Goal: Find specific page/section: Find specific page/section

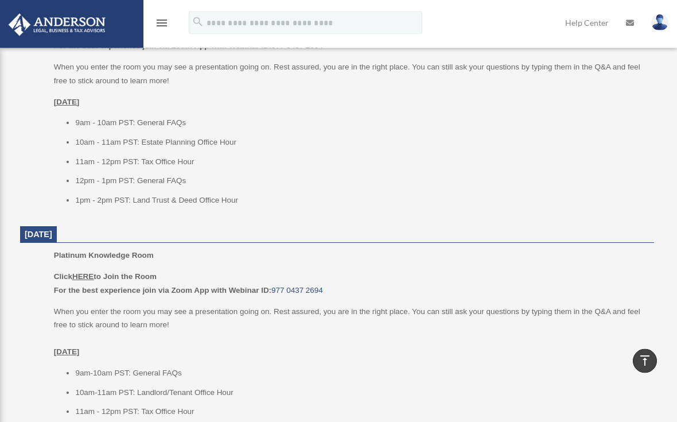
scroll to position [563, 0]
click at [91, 273] on u "HERE" at bounding box center [82, 276] width 21 height 9
click at [92, 273] on u "HERE" at bounding box center [82, 276] width 21 height 9
click at [91, 278] on p "Click HERE to Join the Room For the best experience join via Zoom App with Webi…" at bounding box center [350, 283] width 592 height 27
click at [94, 273] on u "HERE" at bounding box center [82, 276] width 21 height 9
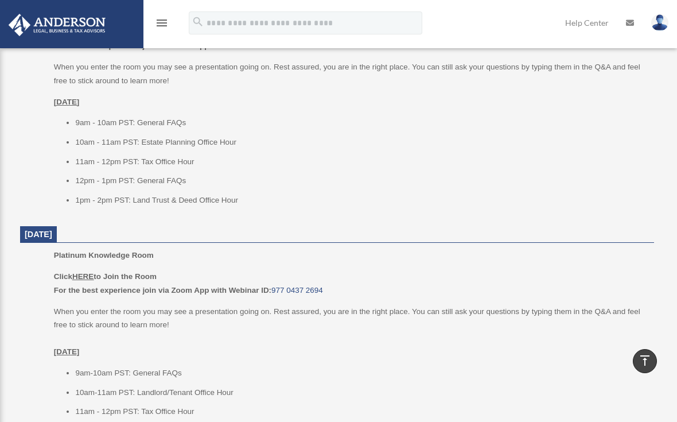
click at [89, 278] on p "Click HERE to Join the Room For the best experience join via Zoom App with Webi…" at bounding box center [350, 283] width 592 height 27
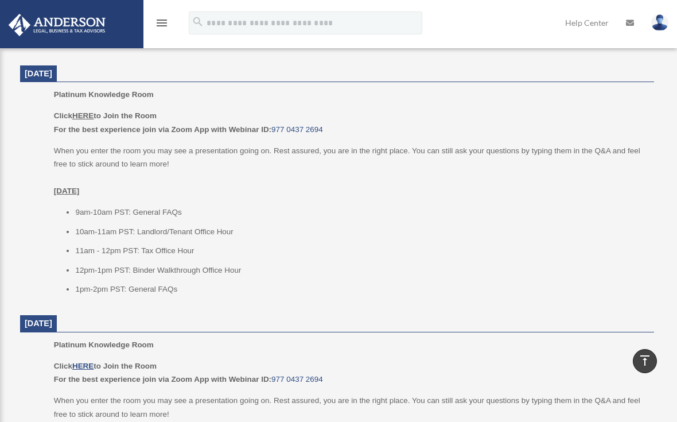
scroll to position [684, 0]
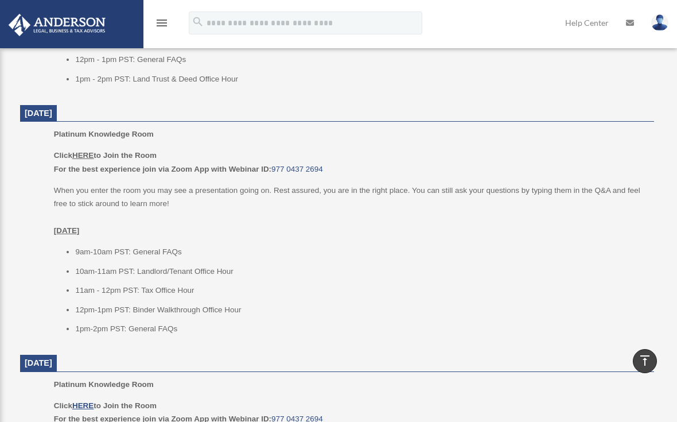
click at [90, 157] on p "Click HERE to Join the Room For the best experience join via Zoom App with Webi…" at bounding box center [350, 162] width 592 height 27
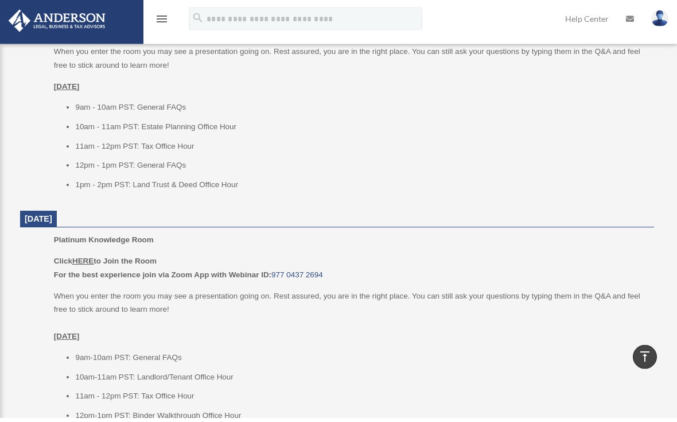
scroll to position [578, 0]
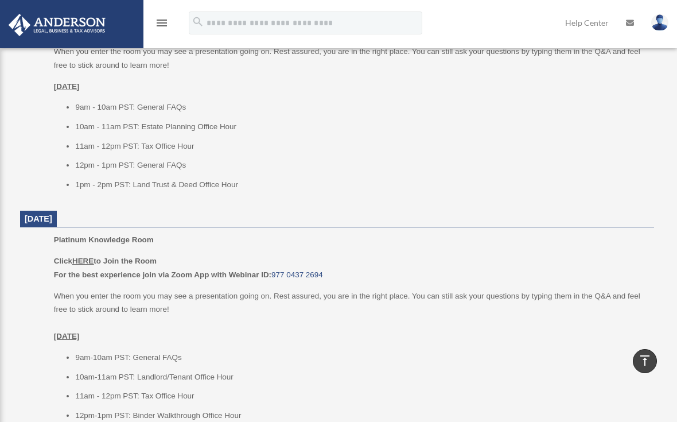
click at [91, 261] on u "HERE" at bounding box center [82, 260] width 21 height 9
click at [90, 270] on b "For the best experience join via Zoom App with Webinar ID:" at bounding box center [162, 274] width 217 height 9
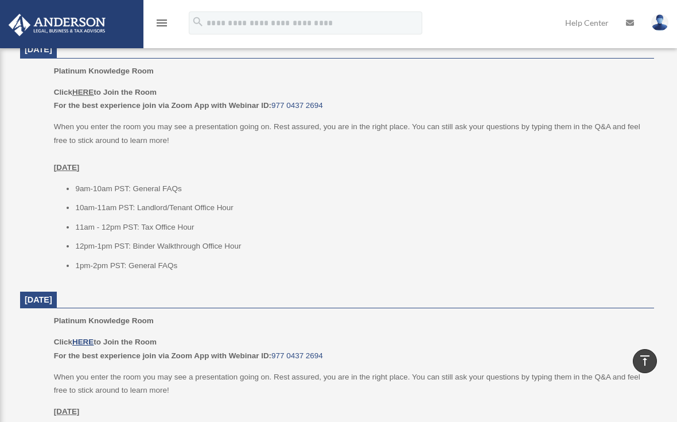
scroll to position [503, 0]
click at [88, 90] on u "HERE" at bounding box center [82, 92] width 21 height 9
click at [94, 88] on u "HERE" at bounding box center [82, 92] width 21 height 9
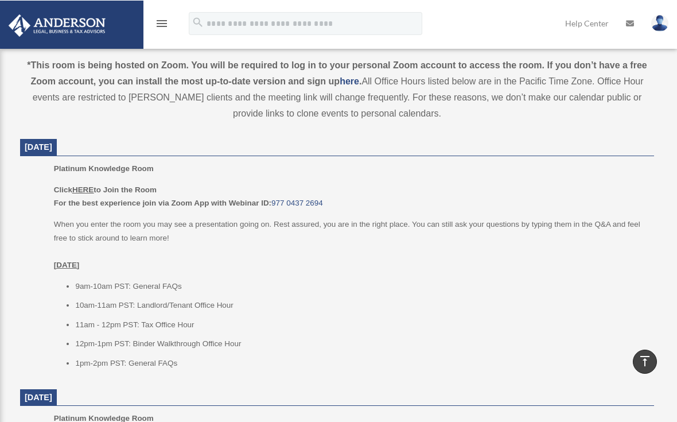
scroll to position [406, 0]
click at [89, 187] on u "HERE" at bounding box center [82, 189] width 21 height 9
click at [90, 188] on u "HERE" at bounding box center [82, 189] width 21 height 9
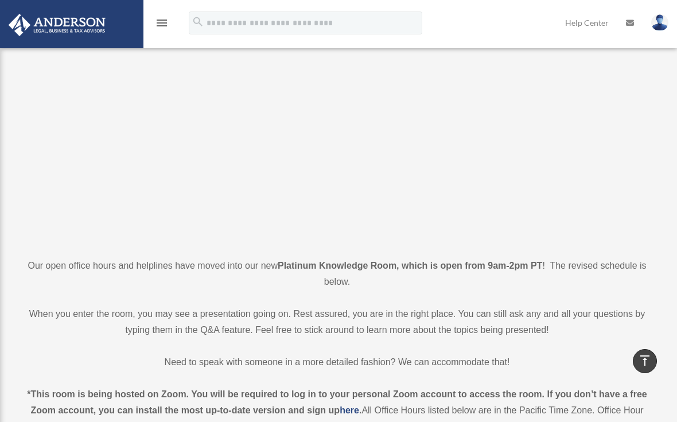
scroll to position [76, 0]
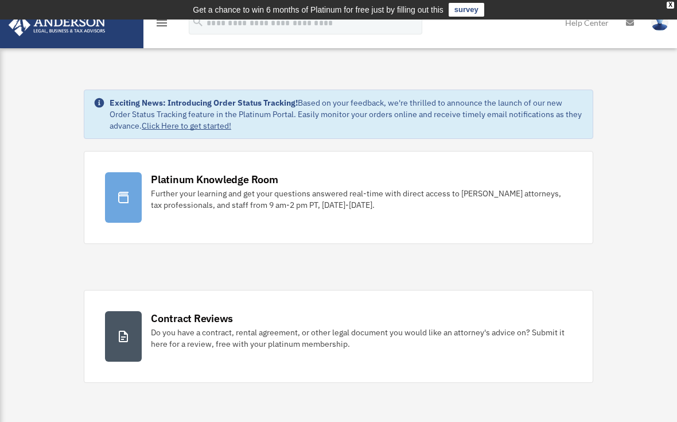
click at [221, 192] on div "Further your learning and get your questions answered real-time with direct acc…" at bounding box center [361, 199] width 421 height 23
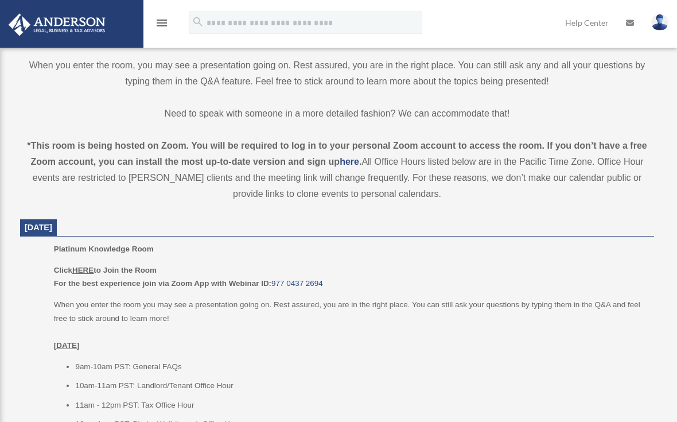
scroll to position [325, 0]
click at [92, 266] on u "HERE" at bounding box center [82, 270] width 21 height 9
click at [93, 268] on u "HERE" at bounding box center [82, 270] width 21 height 9
click at [88, 268] on u "HERE" at bounding box center [82, 270] width 21 height 9
